Goal: Task Accomplishment & Management: Manage account settings

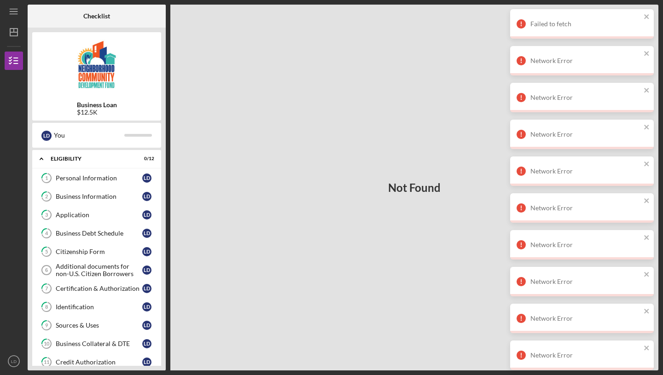
scroll to position [98, 0]
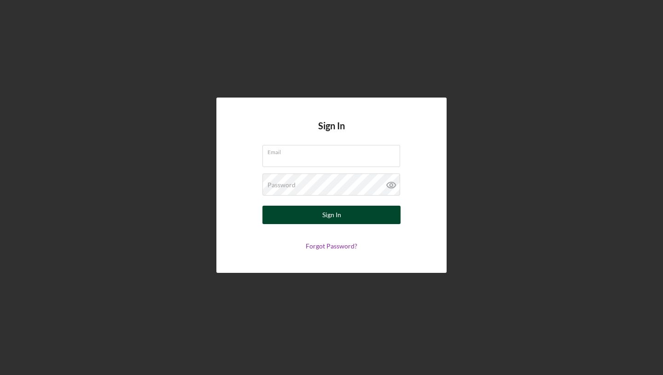
type input "[EMAIL_ADDRESS][DOMAIN_NAME]"
click at [319, 209] on button "Sign In" at bounding box center [331, 215] width 138 height 18
